Goal: Information Seeking & Learning: Find specific page/section

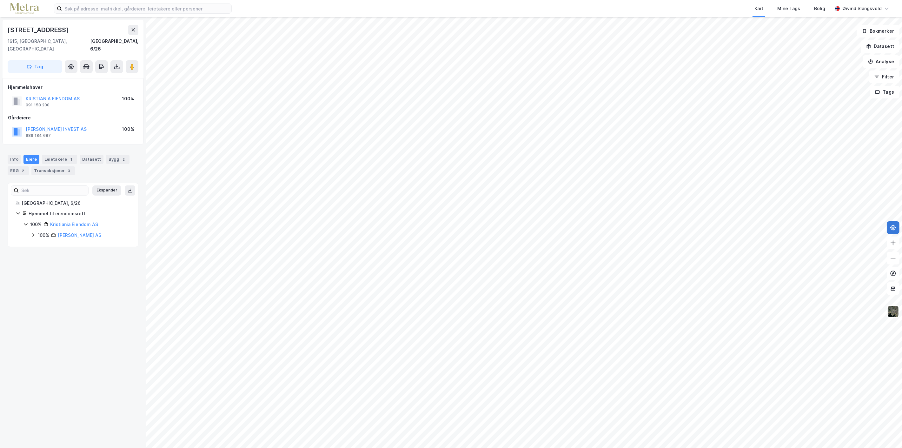
click at [891, 225] on icon at bounding box center [893, 227] width 6 height 6
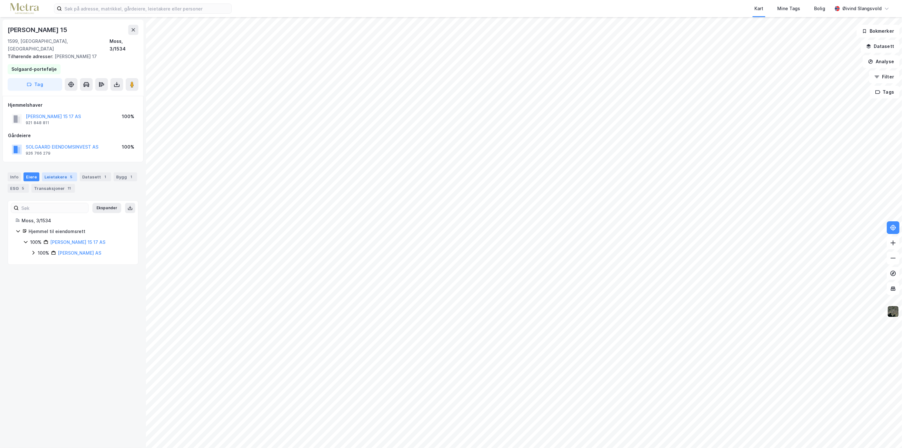
click at [53, 172] on div "Leietakere 5" at bounding box center [59, 176] width 35 height 9
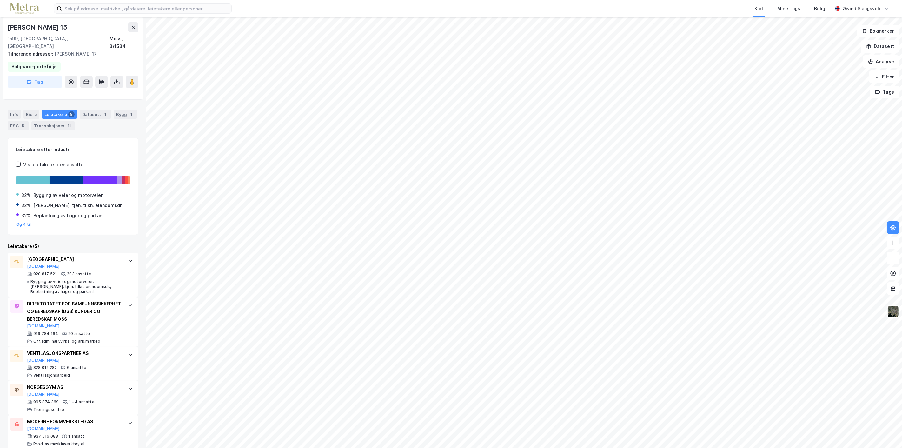
scroll to position [64, 0]
click at [65, 300] on div "DIREKTORATET FOR SAMFUNNSSIKKERHET OG BEREDSKAP (DSB) KUNDER OG BEREDSKAP MOSS" at bounding box center [74, 309] width 95 height 23
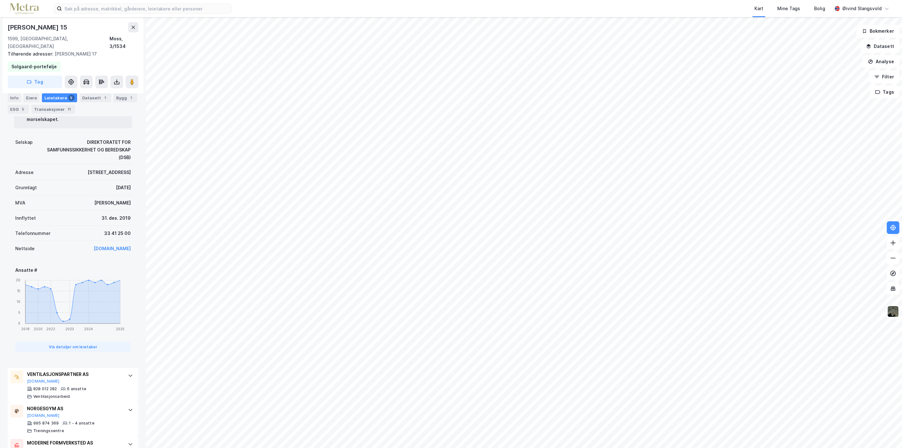
scroll to position [345, 0]
